Goal: Navigation & Orientation: Find specific page/section

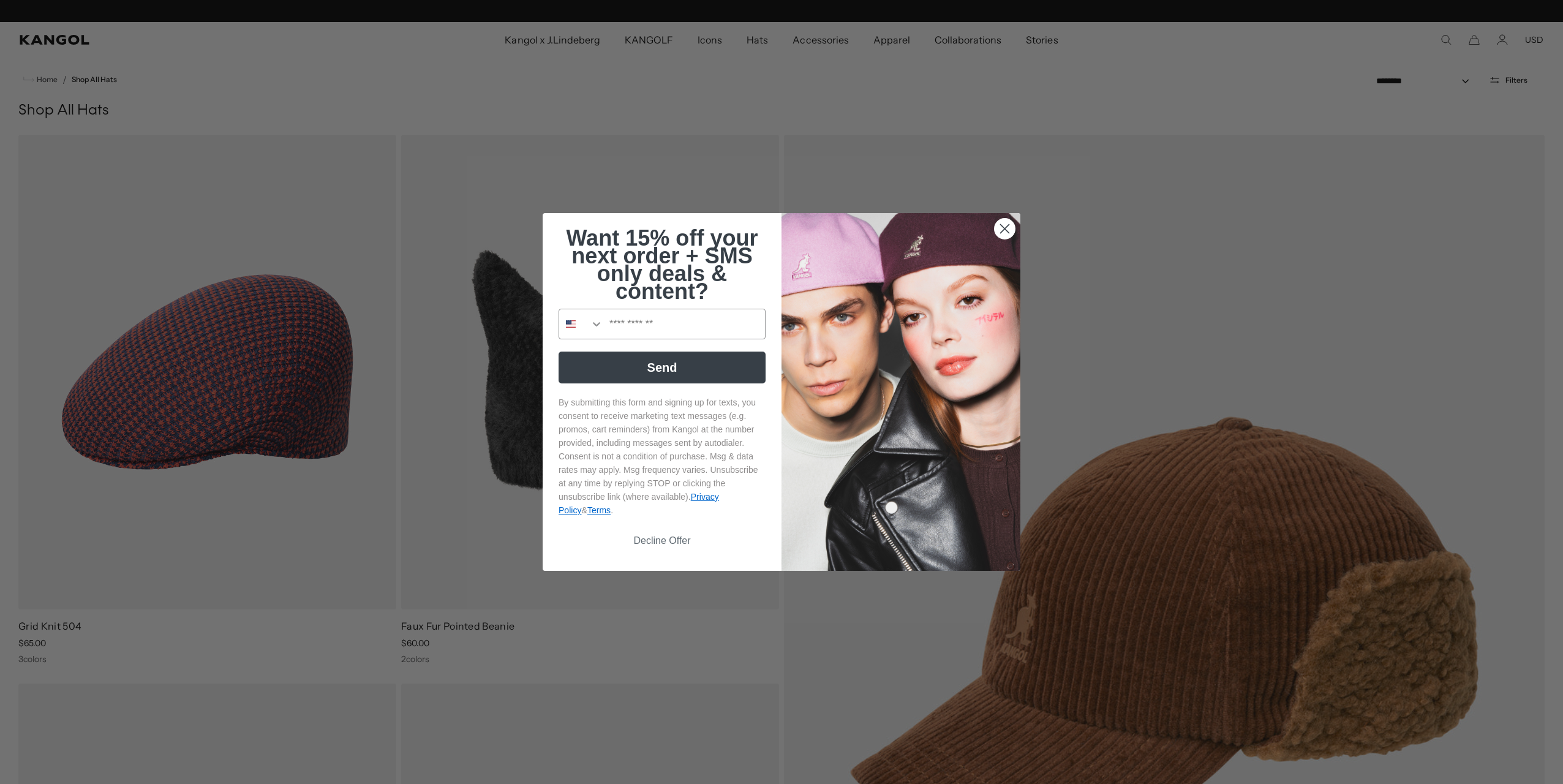
scroll to position [0, 252]
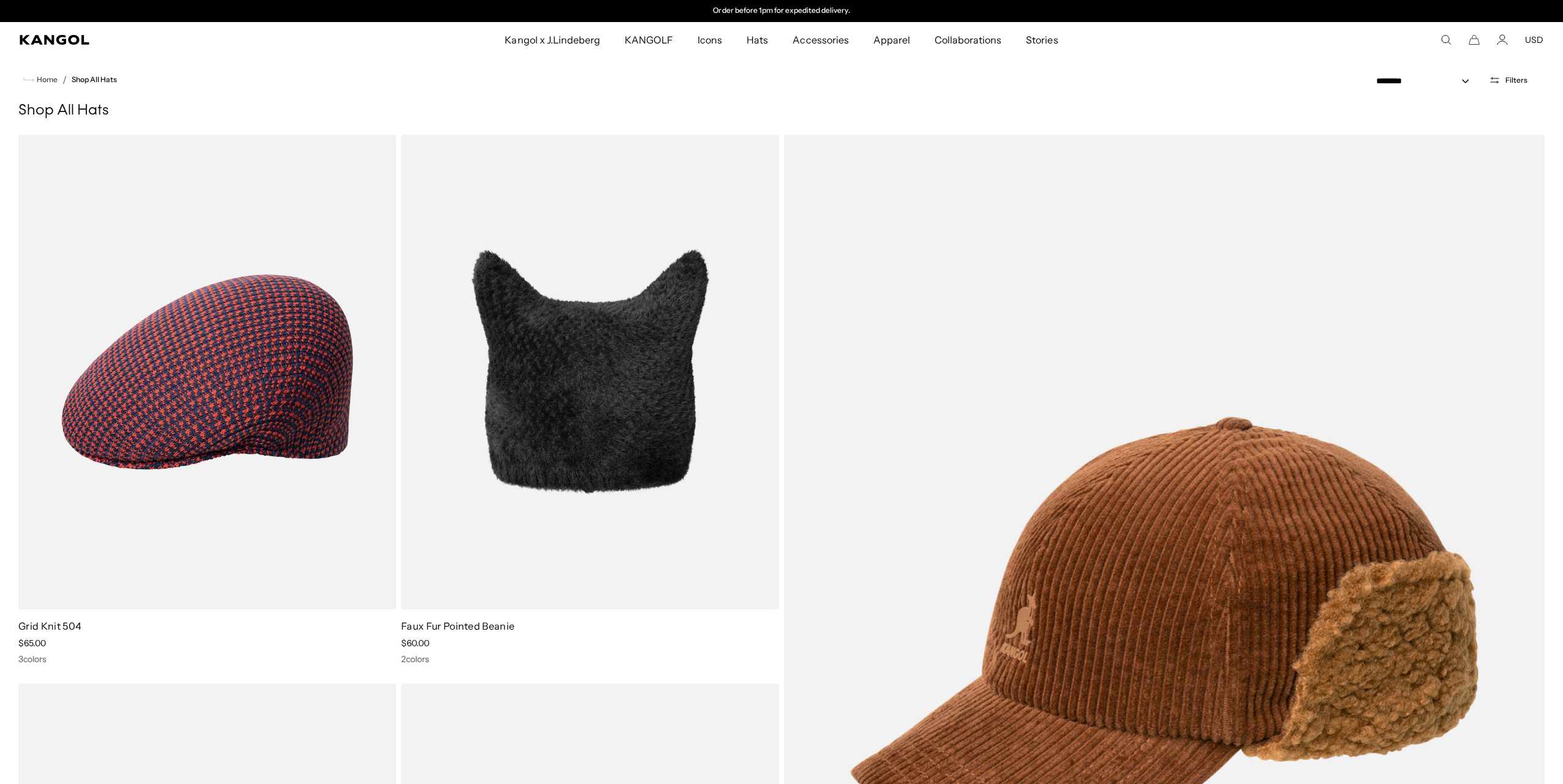
click at [872, 40] on div "Close dialog Want 15% off your next order + SMS only deals & content? Send By s…" at bounding box center [782, 392] width 1563 height 784
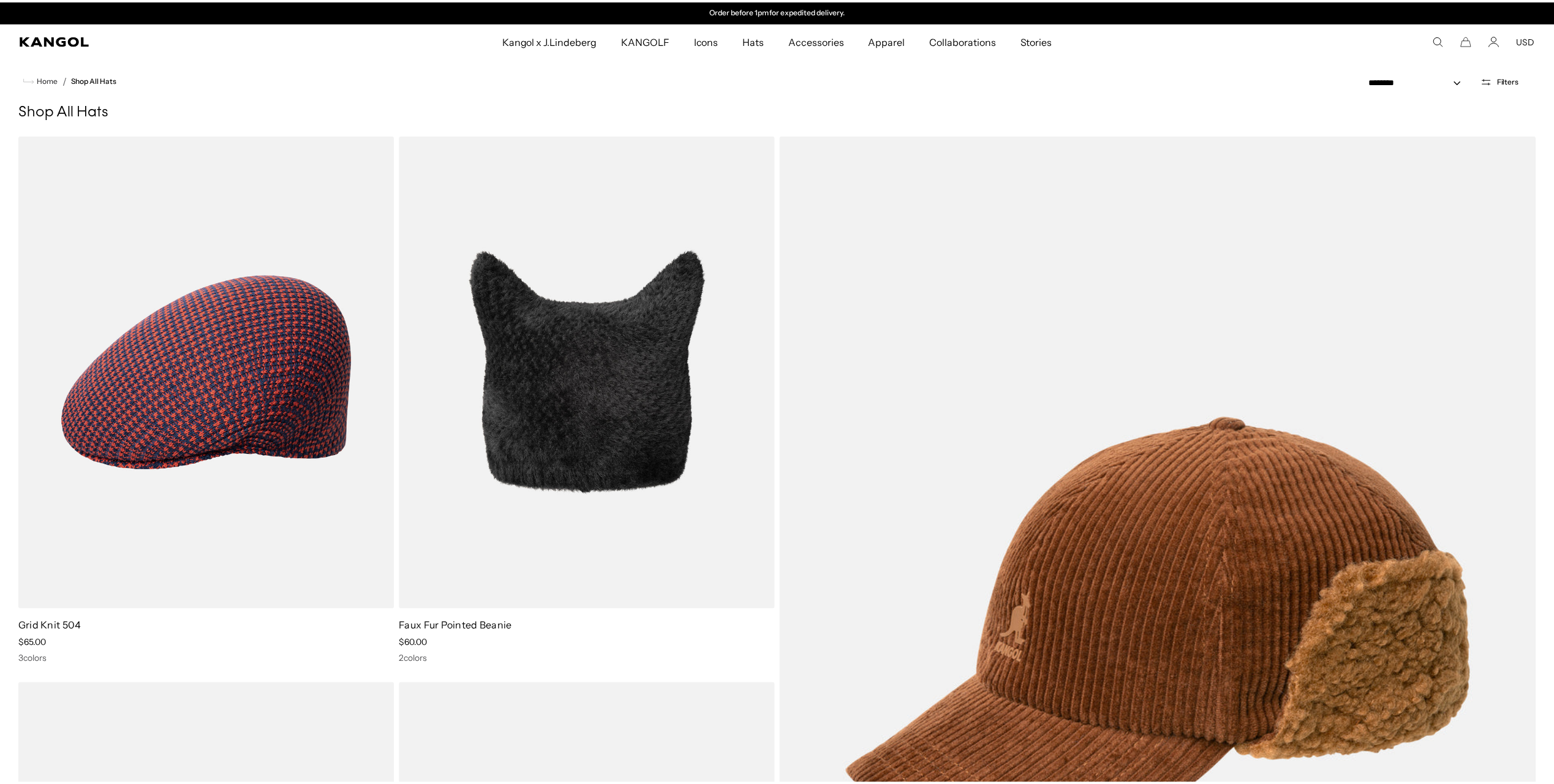
scroll to position [0, 0]
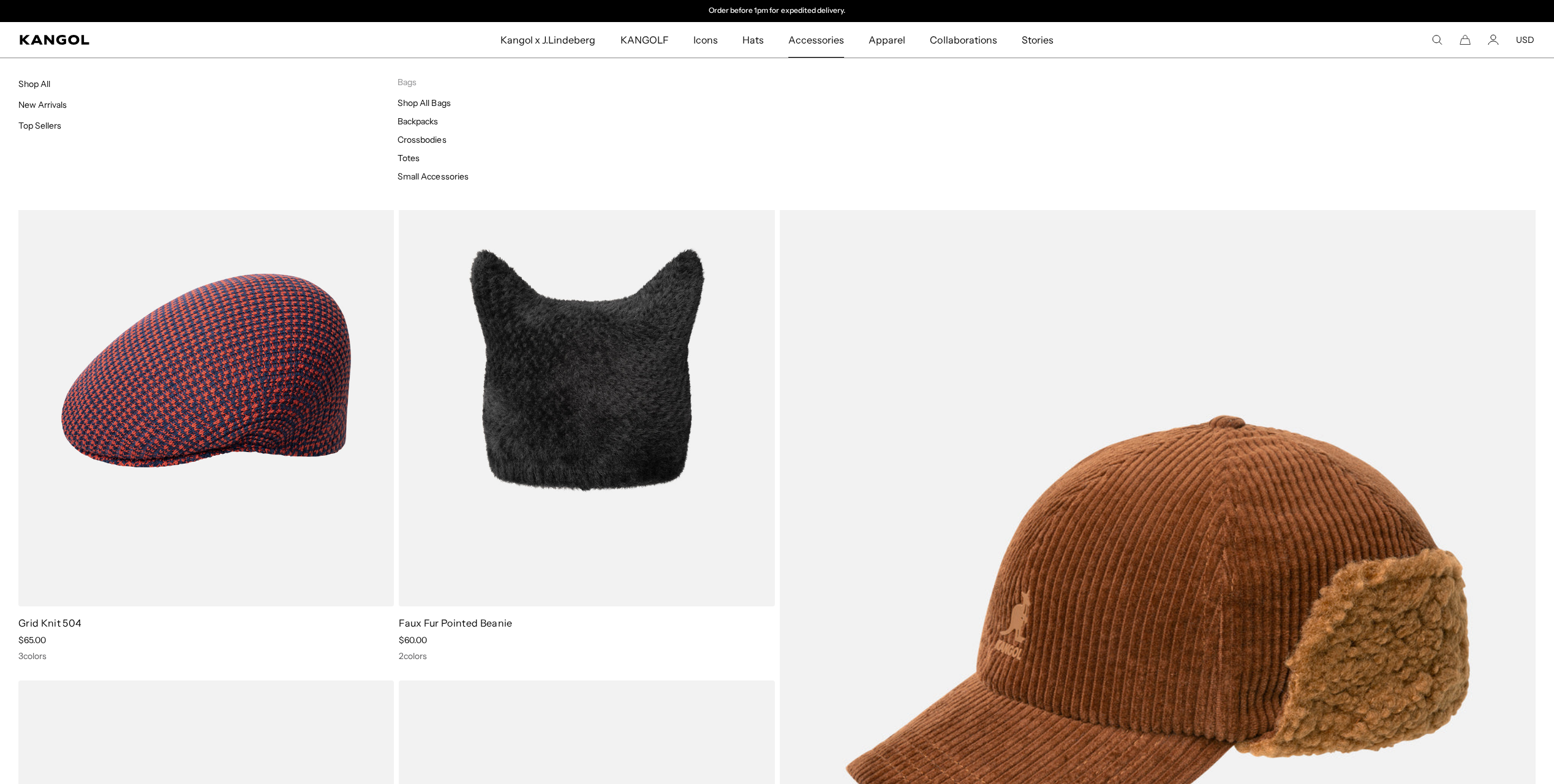
click at [817, 41] on span "Accessories" at bounding box center [816, 40] width 56 height 36
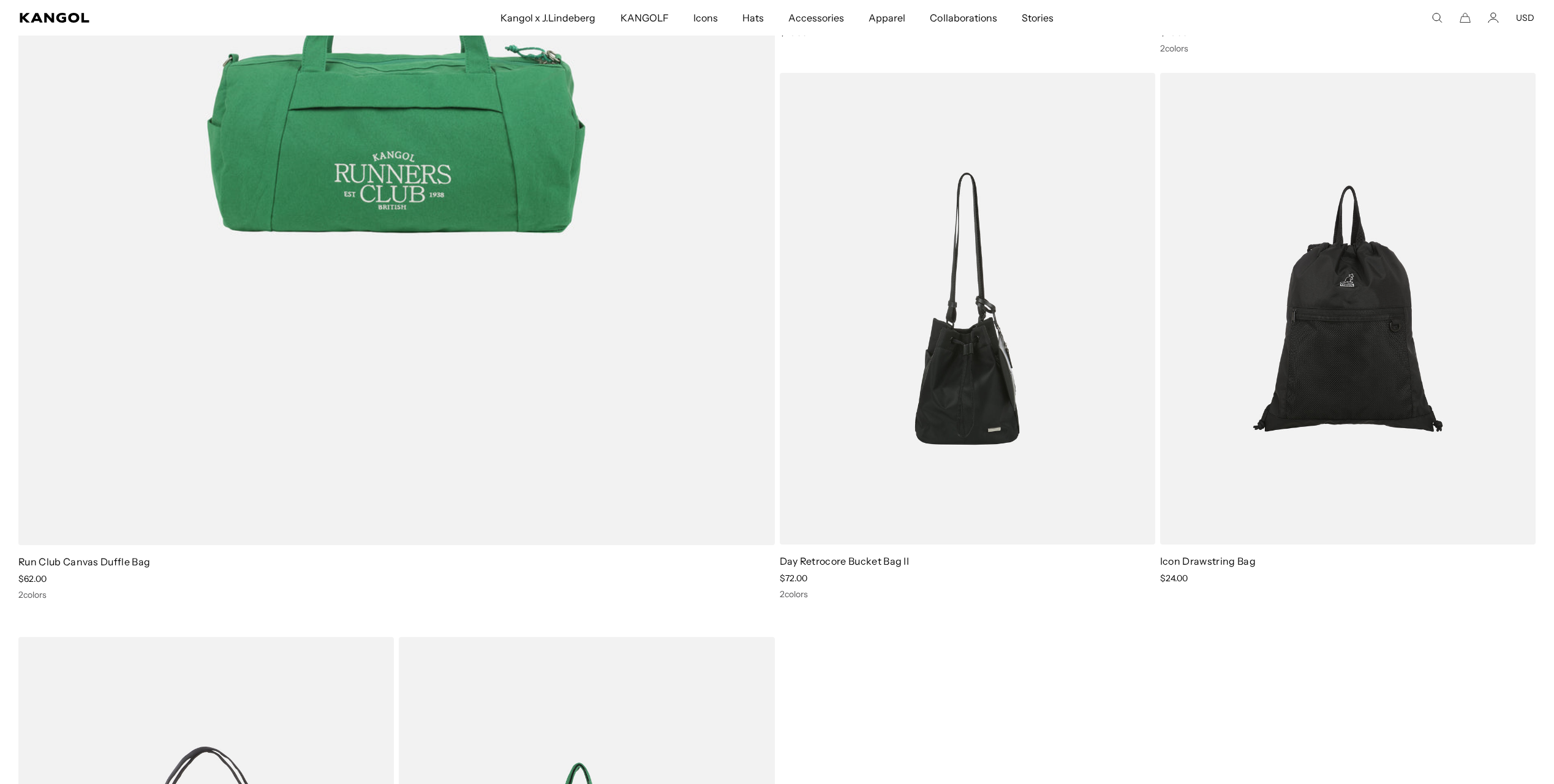
scroll to position [1715, 0]
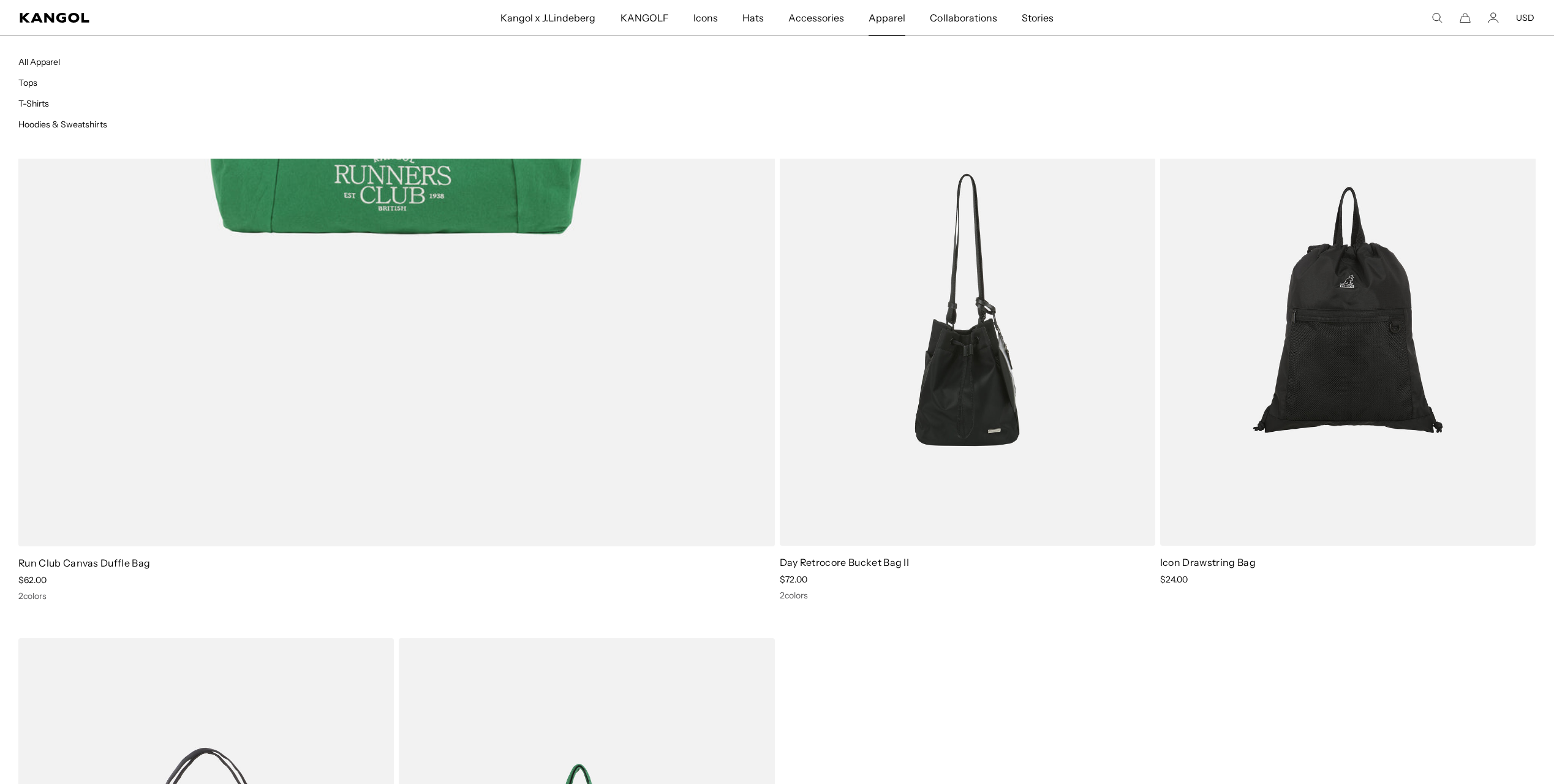
click at [885, 12] on span "Apparel" at bounding box center [887, 18] width 37 height 36
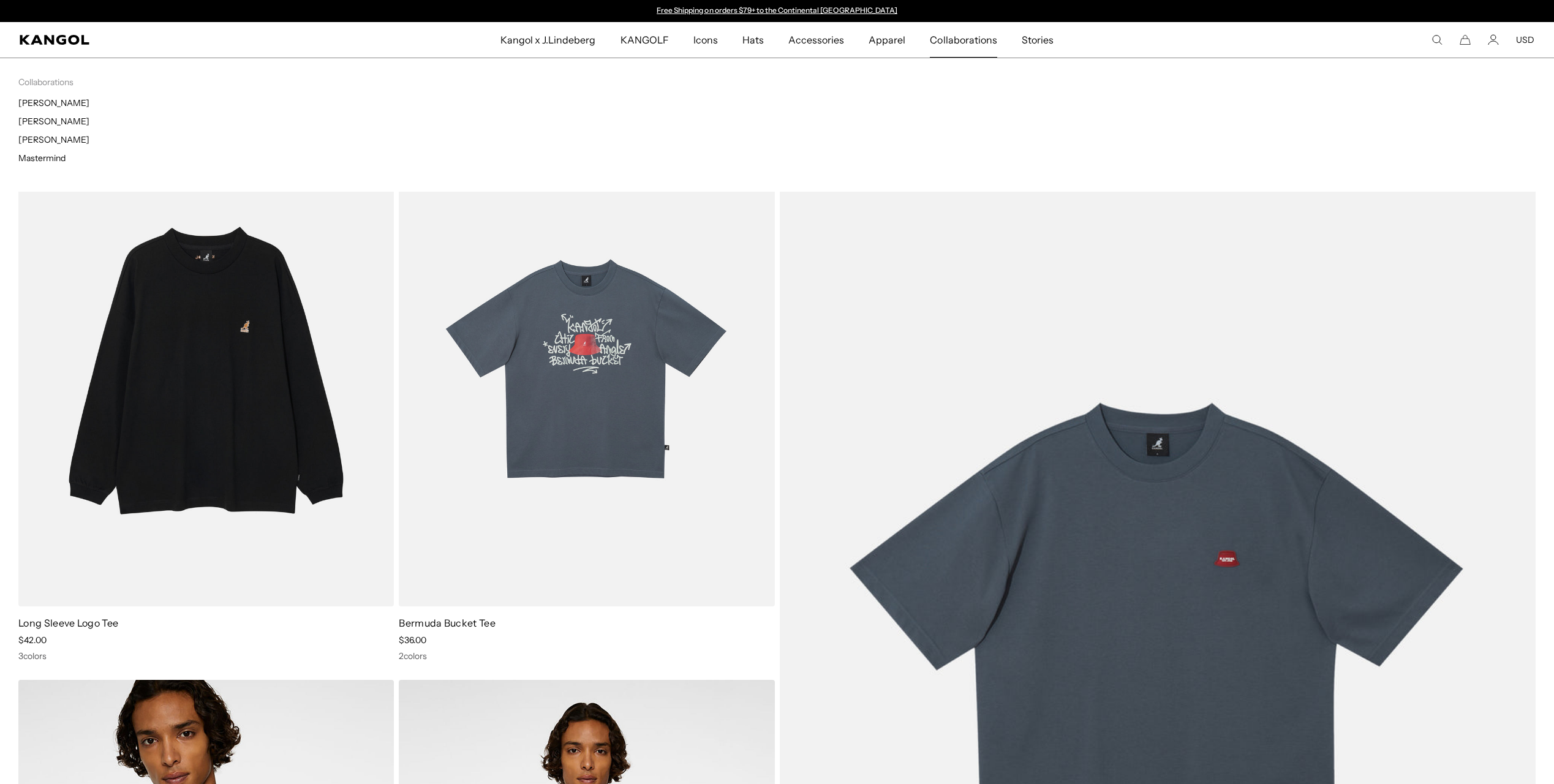
click at [942, 41] on span "Collaborations" at bounding box center [963, 40] width 67 height 36
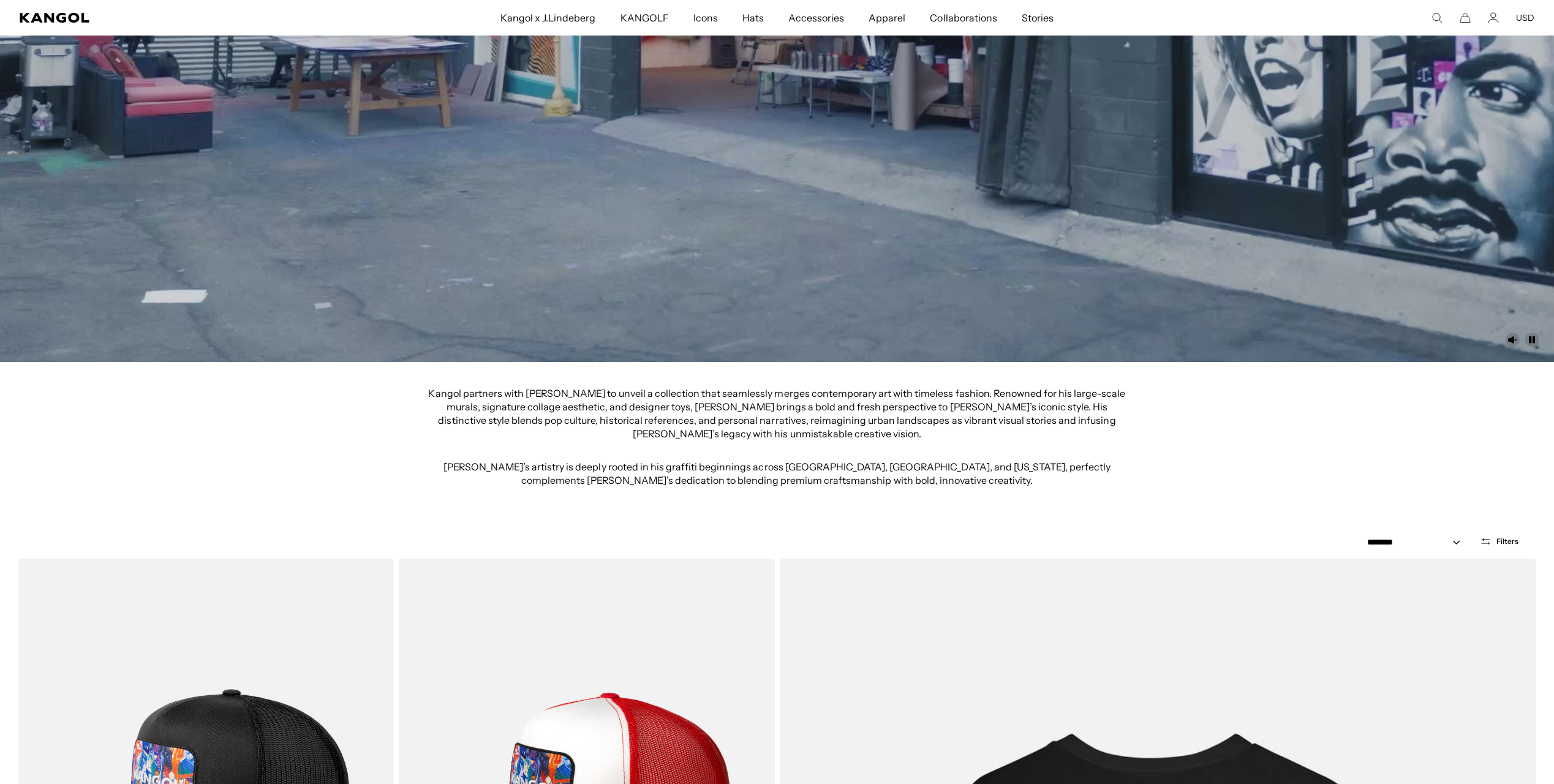
scroll to position [638, 0]
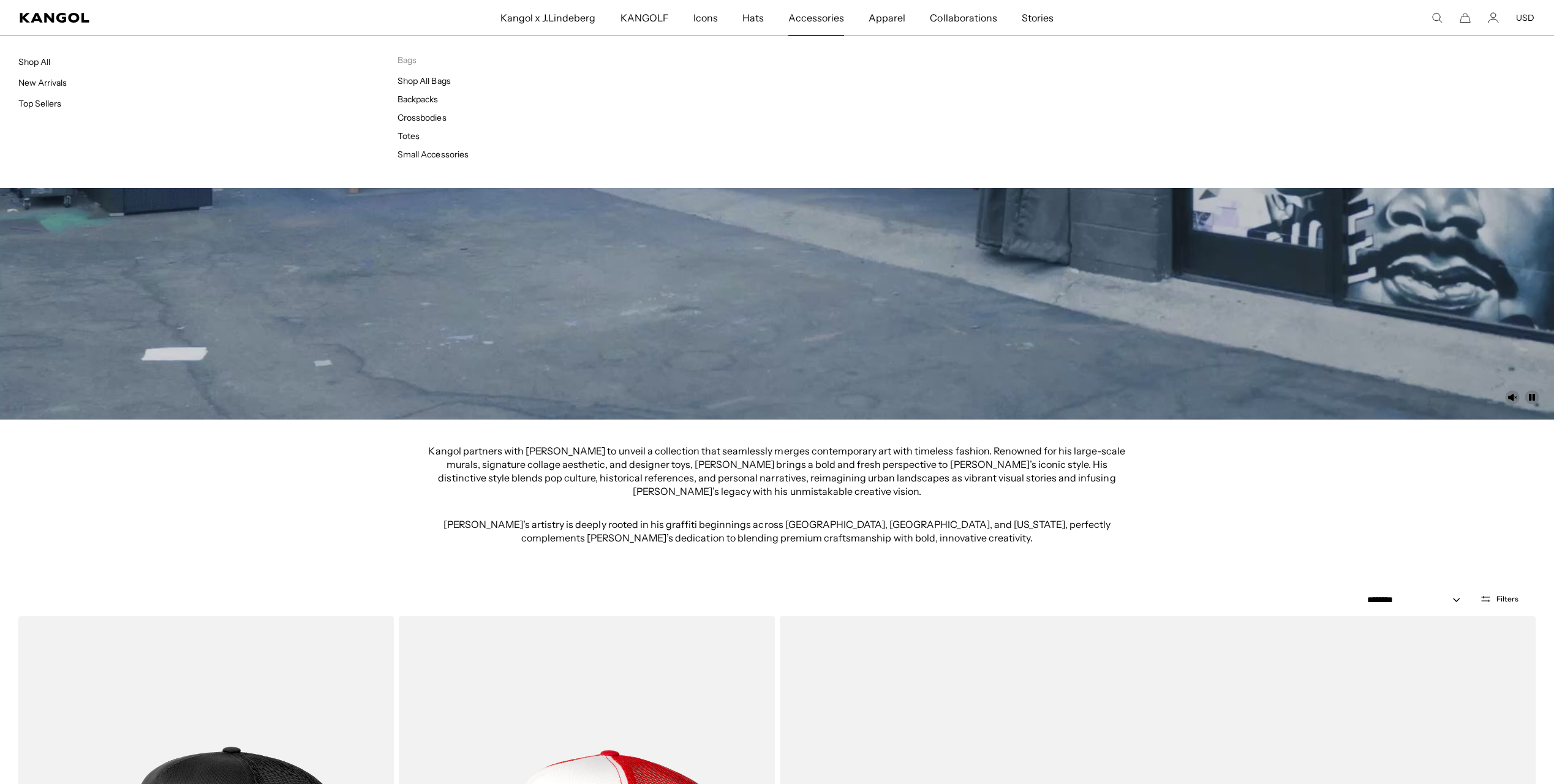
click at [815, 19] on span "Accessories" at bounding box center [816, 18] width 56 height 36
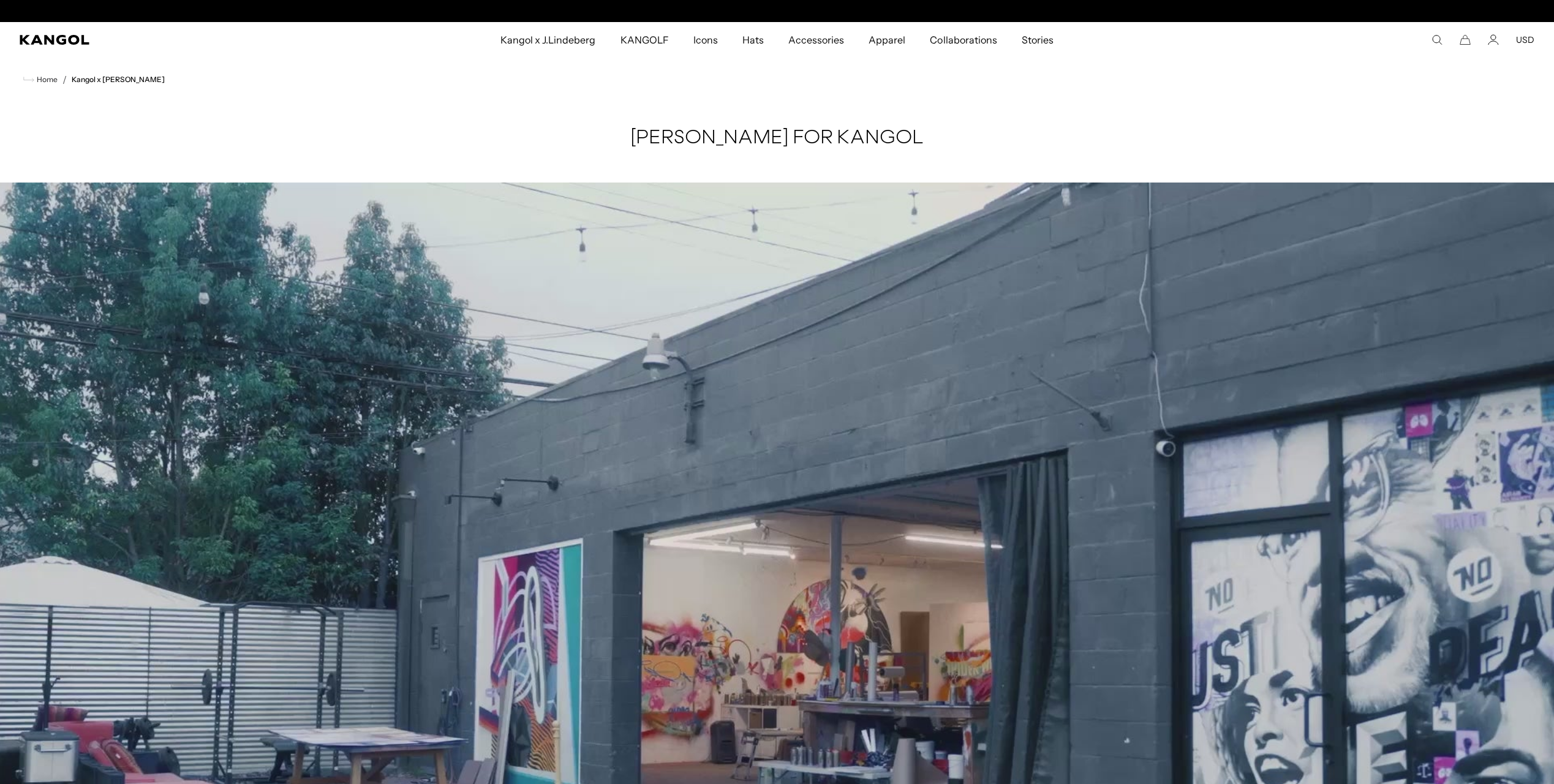
scroll to position [0, 252]
